Goal: Information Seeking & Learning: Compare options

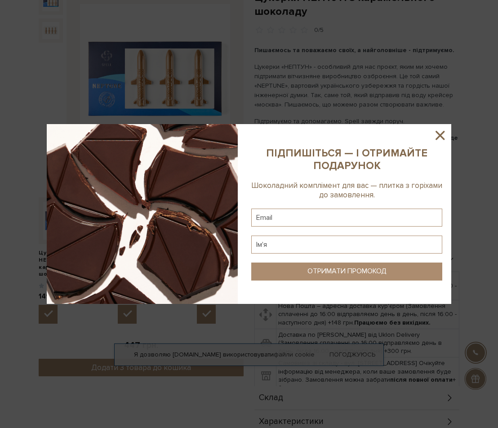
scroll to position [45, 0]
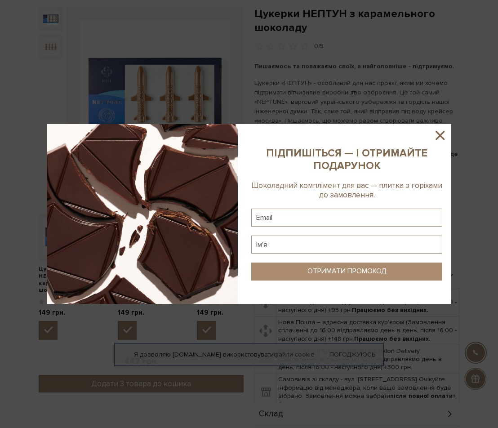
click at [440, 131] on icon at bounding box center [439, 135] width 15 height 15
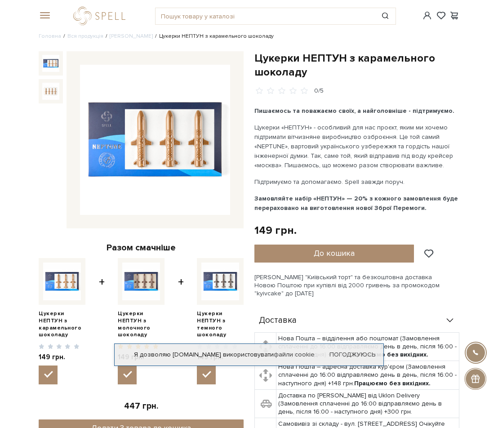
scroll to position [0, 0]
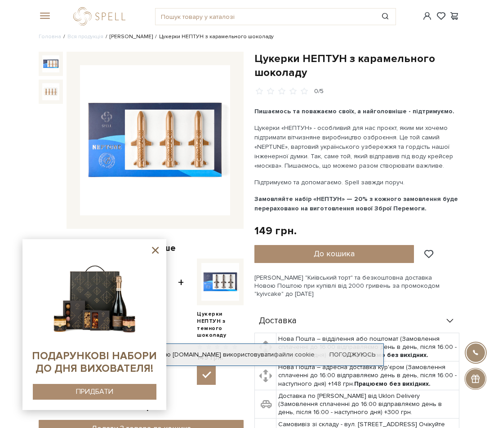
click at [124, 36] on link "[PERSON_NAME]" at bounding box center [131, 36] width 43 height 7
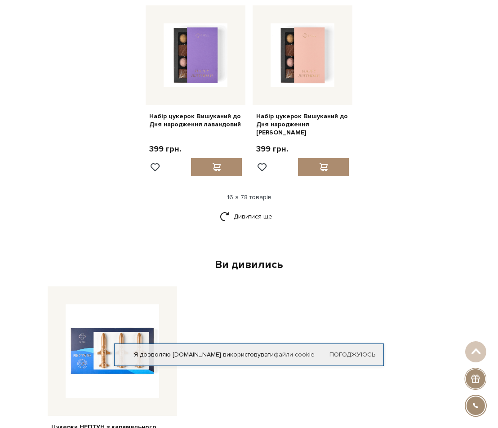
scroll to position [1034, 0]
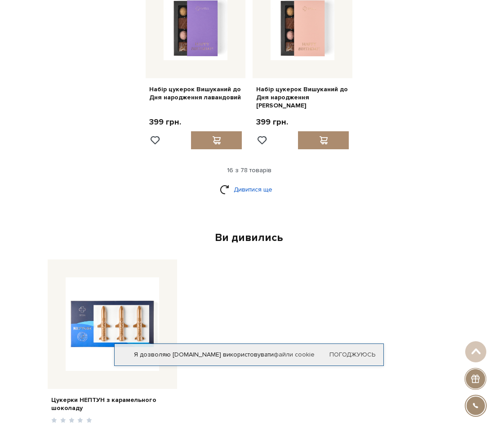
click at [252, 184] on link "Дивитися ще" at bounding box center [249, 190] width 58 height 16
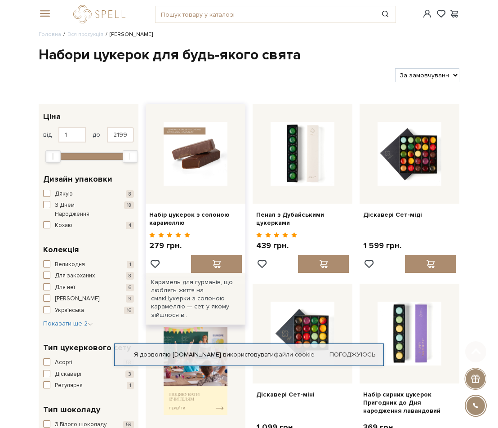
scroll to position [0, 0]
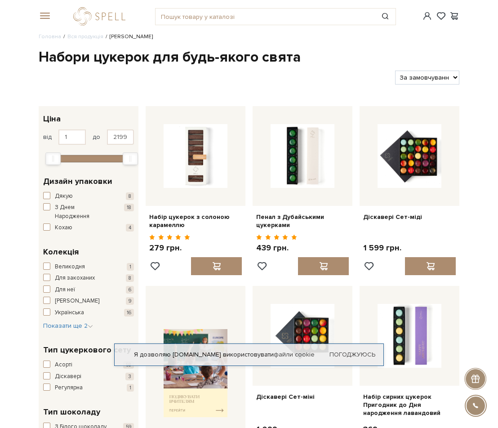
click at [423, 83] on select "За замовчуванням За Ціною (зростання) За Ціною (зменшення) Новинки За популярні…" at bounding box center [427, 78] width 64 height 14
select select "https://spellchocolate.com/our-productions/seti-cukerok/?sort=p.price&order=ASC"
click at [395, 71] on select "За замовчуванням За Ціною (зростання) За Ціною (зменшення) Новинки За популярні…" at bounding box center [427, 78] width 64 height 14
